Goal: Download file/media

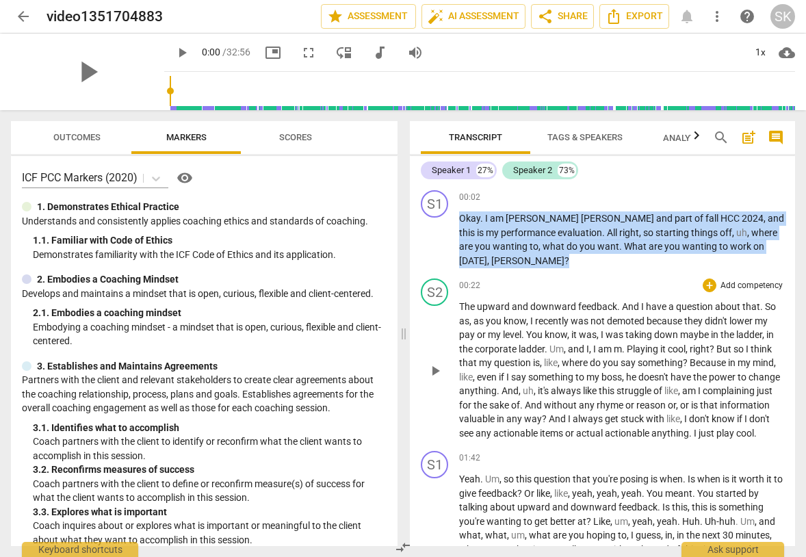
drag, startPoint x: 460, startPoint y: 218, endPoint x: 584, endPoint y: 403, distance: 222.4
click at [584, 403] on div "S1 play_arrow pause 00:02 + Add competency keyboard_arrow_right Okay . I am [PE…" at bounding box center [602, 365] width 385 height 361
click at [525, 217] on span "[PERSON_NAME]" at bounding box center [543, 218] width 75 height 11
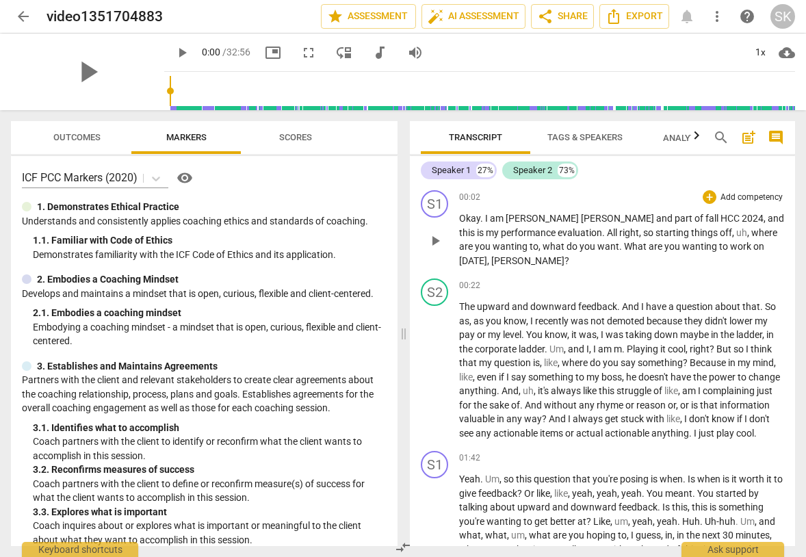
click at [530, 218] on span "[PERSON_NAME]" at bounding box center [543, 218] width 75 height 11
drag, startPoint x: 505, startPoint y: 247, endPoint x: 588, endPoint y: 245, distance: 82.8
click at [588, 245] on p "Okay . I am [PERSON_NAME] and part of fall HCC 2024 , and this is my performanc…" at bounding box center [621, 239] width 325 height 56
drag, startPoint x: 596, startPoint y: 305, endPoint x: 571, endPoint y: 306, distance: 25.3
click at [571, 306] on p "The upward and downward feedback . And I have a question about that . So as , a…" at bounding box center [621, 370] width 325 height 140
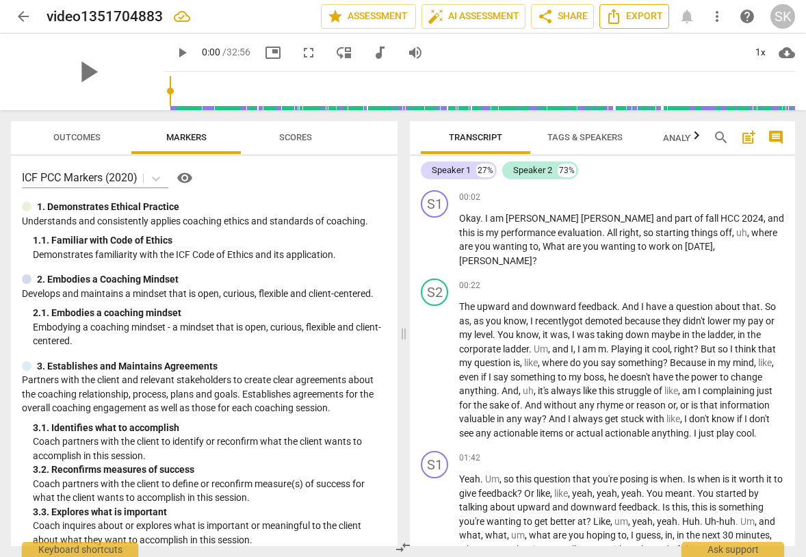
click at [639, 14] on span "Export" at bounding box center [633, 16] width 57 height 16
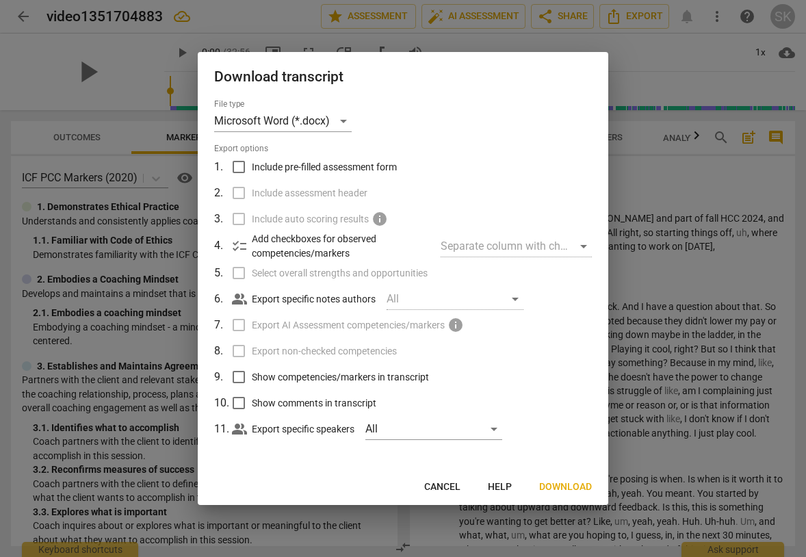
click at [577, 487] on span "Download" at bounding box center [565, 487] width 53 height 14
